Goal: Task Accomplishment & Management: Manage account settings

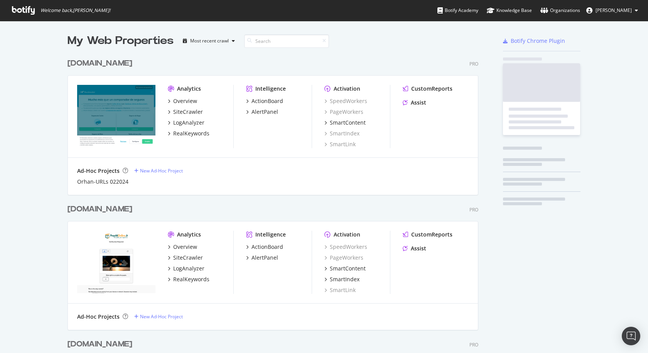
scroll to position [772, 411]
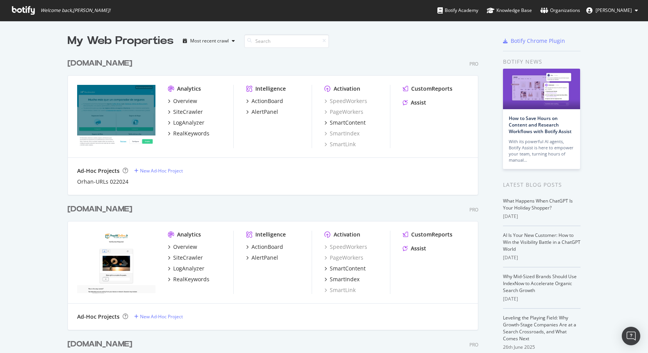
click at [104, 66] on div "[DOMAIN_NAME]" at bounding box center [99, 63] width 65 height 11
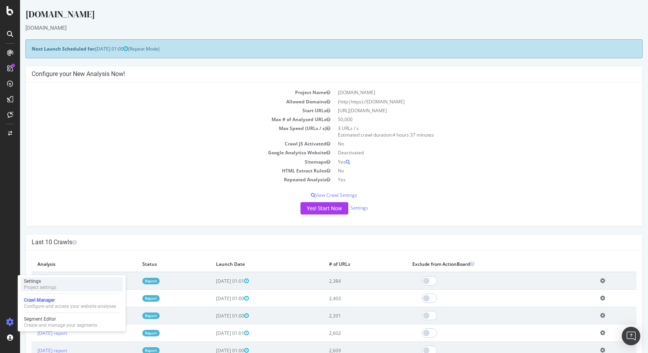
click at [39, 285] on div "Project settings" at bounding box center [40, 287] width 32 height 6
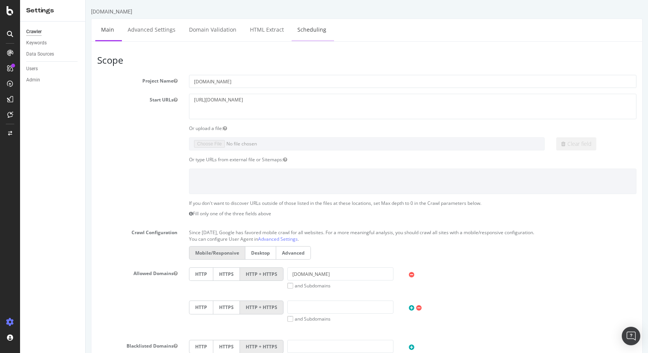
click at [308, 31] on link "Scheduling" at bounding box center [311, 29] width 40 height 21
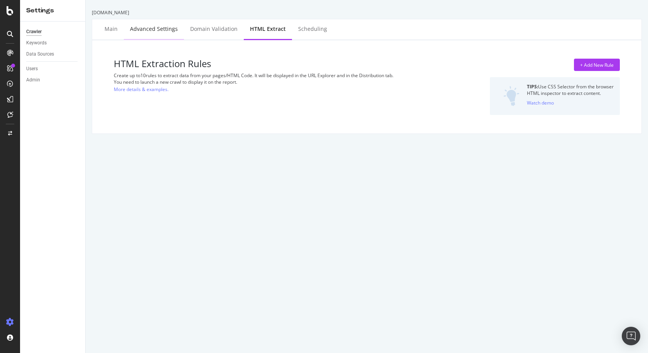
click at [135, 29] on div "Advanced Settings" at bounding box center [154, 29] width 48 height 8
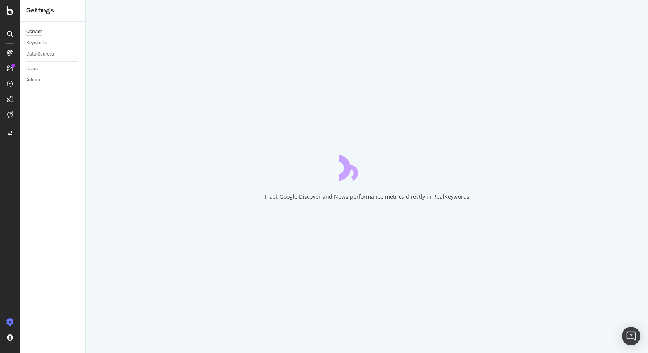
click at [108, 29] on div "Track Google Discover and News performance metrics directly in RealKeywords" at bounding box center [367, 176] width 562 height 353
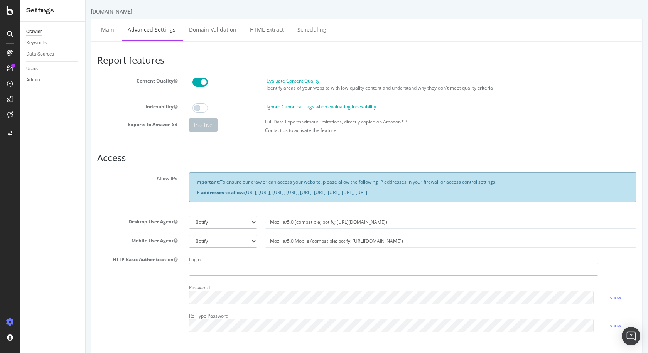
type input "[PERSON_NAME].plaza"
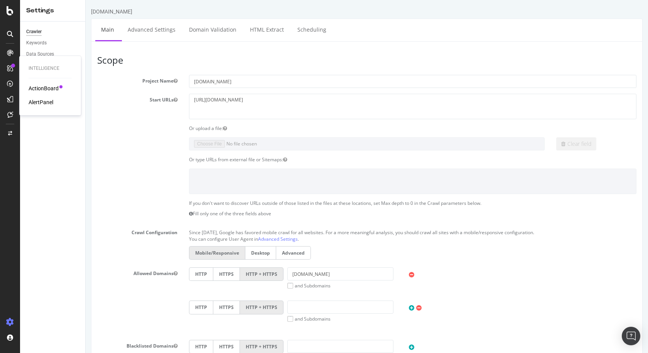
click at [52, 103] on div "AlertPanel" at bounding box center [41, 102] width 25 height 8
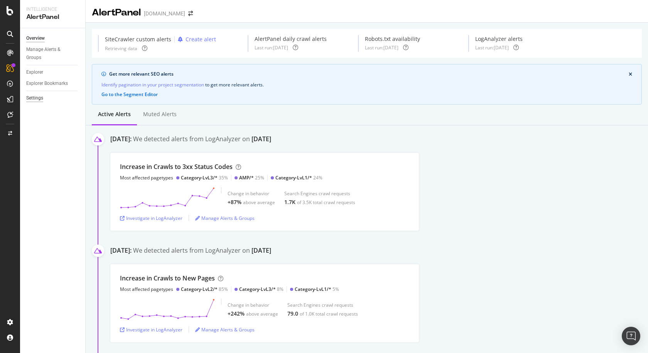
click at [42, 95] on div "Settings" at bounding box center [34, 98] width 17 height 8
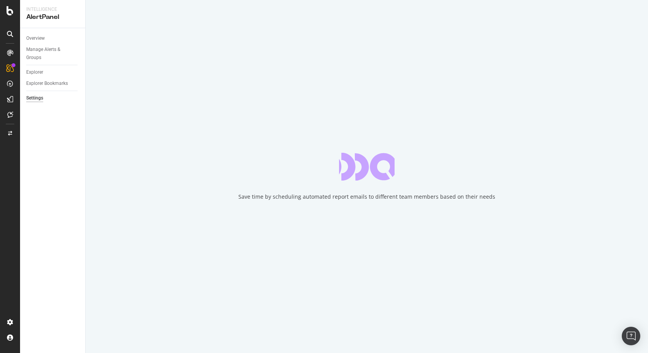
select select "02"
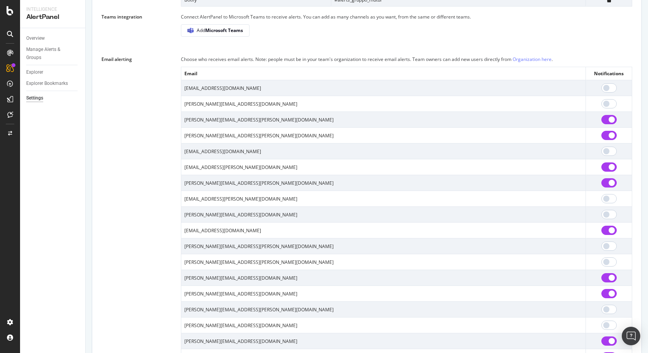
scroll to position [534, 0]
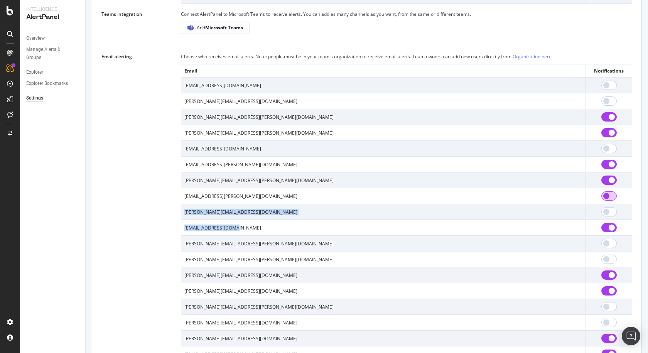
drag, startPoint x: 234, startPoint y: 231, endPoint x: 602, endPoint y: 205, distance: 369.1
click at [602, 205] on tbody "[EMAIL_ADDRESS][DOMAIN_NAME] [DOMAIN_NAME][EMAIL_ADDRESS][DOMAIN_NAME] [PERSON_…" at bounding box center [406, 219] width 451 height 284
click at [603, 232] on input "checkbox" at bounding box center [608, 227] width 15 height 9
checkbox input "false"
click at [324, 236] on td "[EMAIL_ADDRESS][DOMAIN_NAME]" at bounding box center [383, 228] width 404 height 16
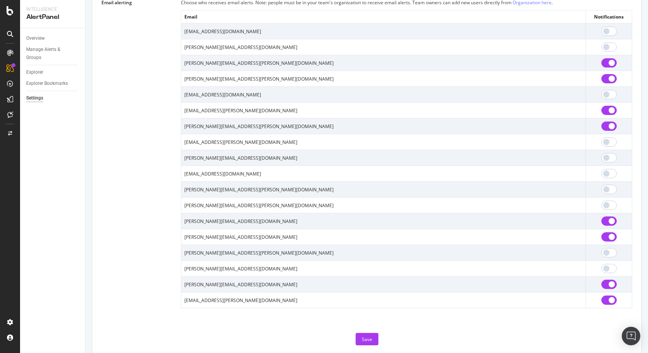
scroll to position [618, 0]
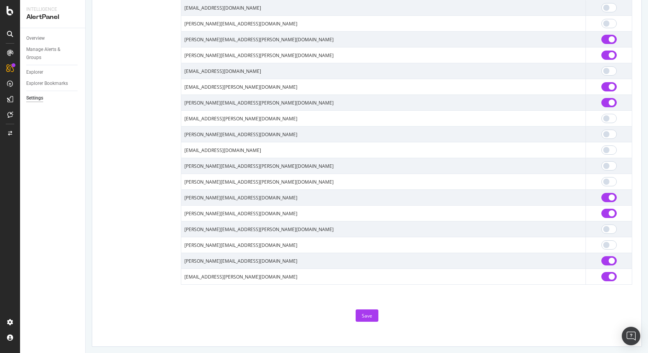
click at [203, 274] on td "[EMAIL_ADDRESS][PERSON_NAME][DOMAIN_NAME]" at bounding box center [383, 277] width 404 height 16
copy td "[PERSON_NAME]"
click at [221, 274] on td "[EMAIL_ADDRESS][PERSON_NAME][DOMAIN_NAME]" at bounding box center [383, 277] width 404 height 16
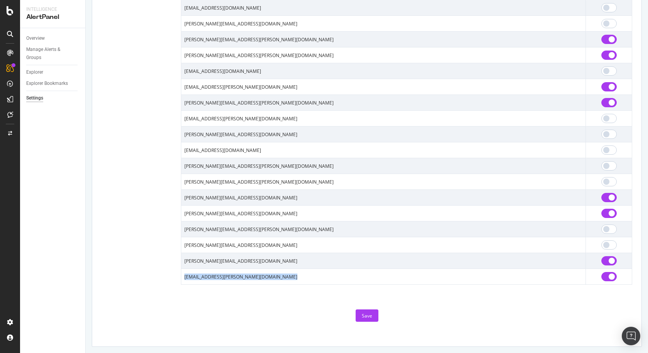
click at [221, 274] on td "[EMAIL_ADDRESS][PERSON_NAME][DOMAIN_NAME]" at bounding box center [383, 277] width 404 height 16
copy td "[EMAIL_ADDRESS][PERSON_NAME][DOMAIN_NAME]"
click at [602, 276] on input "checkbox" at bounding box center [608, 276] width 15 height 9
checkbox input "false"
click at [362, 313] on div "Save" at bounding box center [367, 315] width 10 height 7
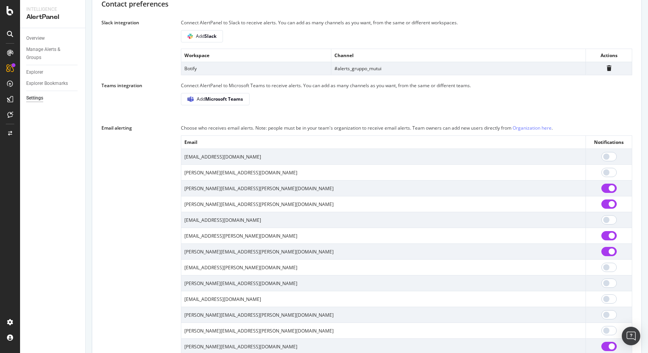
scroll to position [462, 0]
click at [240, 103] on b "Microsoft Teams" at bounding box center [224, 99] width 38 height 7
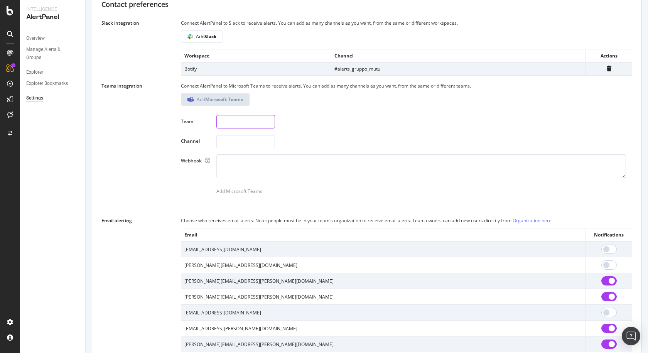
click at [239, 126] on input at bounding box center [245, 121] width 59 height 13
click at [225, 146] on input at bounding box center [245, 141] width 59 height 13
click at [219, 151] on div "See how to get your channel webhook" at bounding box center [197, 151] width 81 height 7
